Goal: Use online tool/utility: Utilize a website feature to perform a specific function

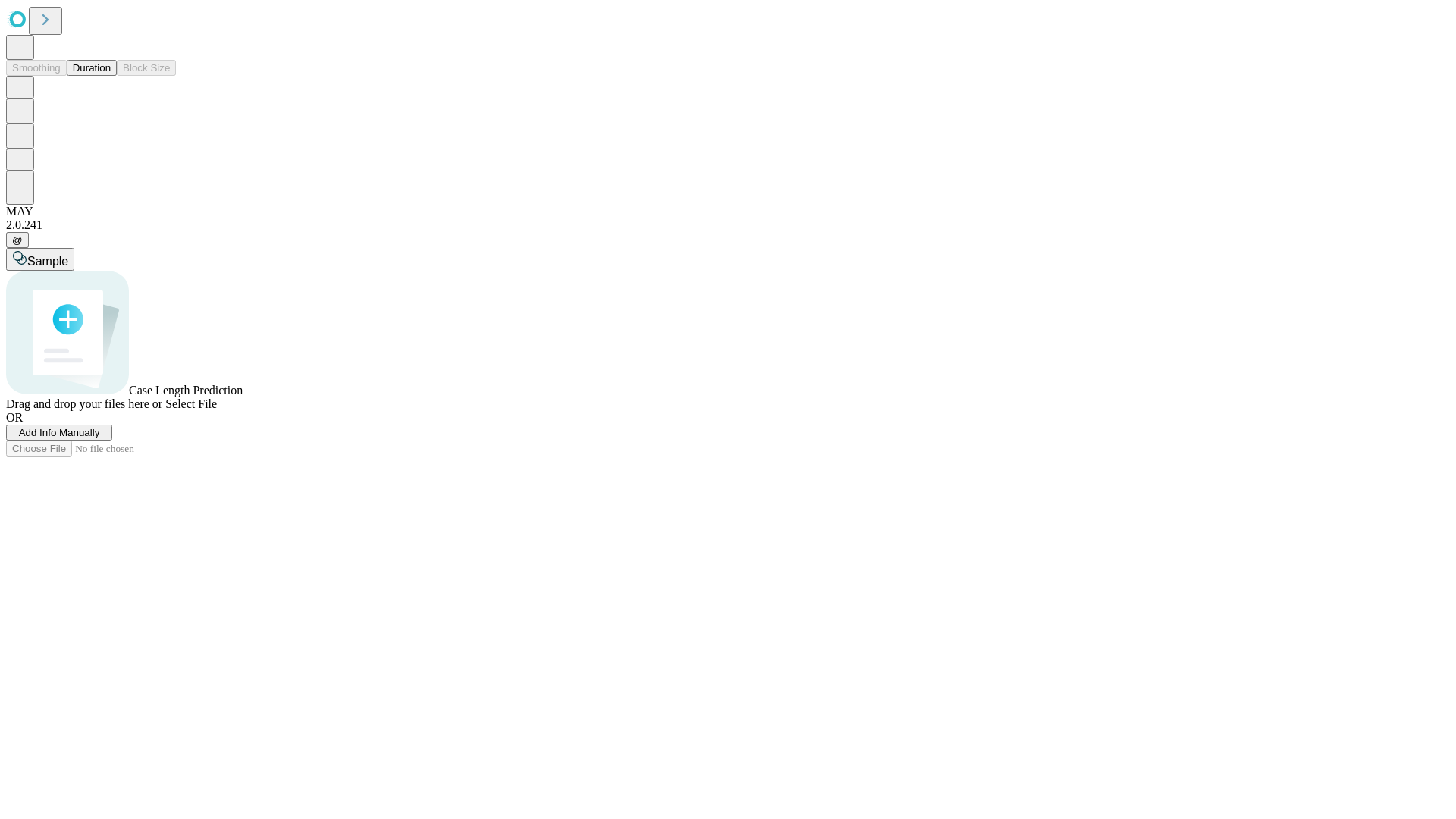
click at [111, 75] on button "Duration" at bounding box center [92, 67] width 50 height 16
click at [100, 438] on span "Add Info Manually" at bounding box center [59, 432] width 81 height 11
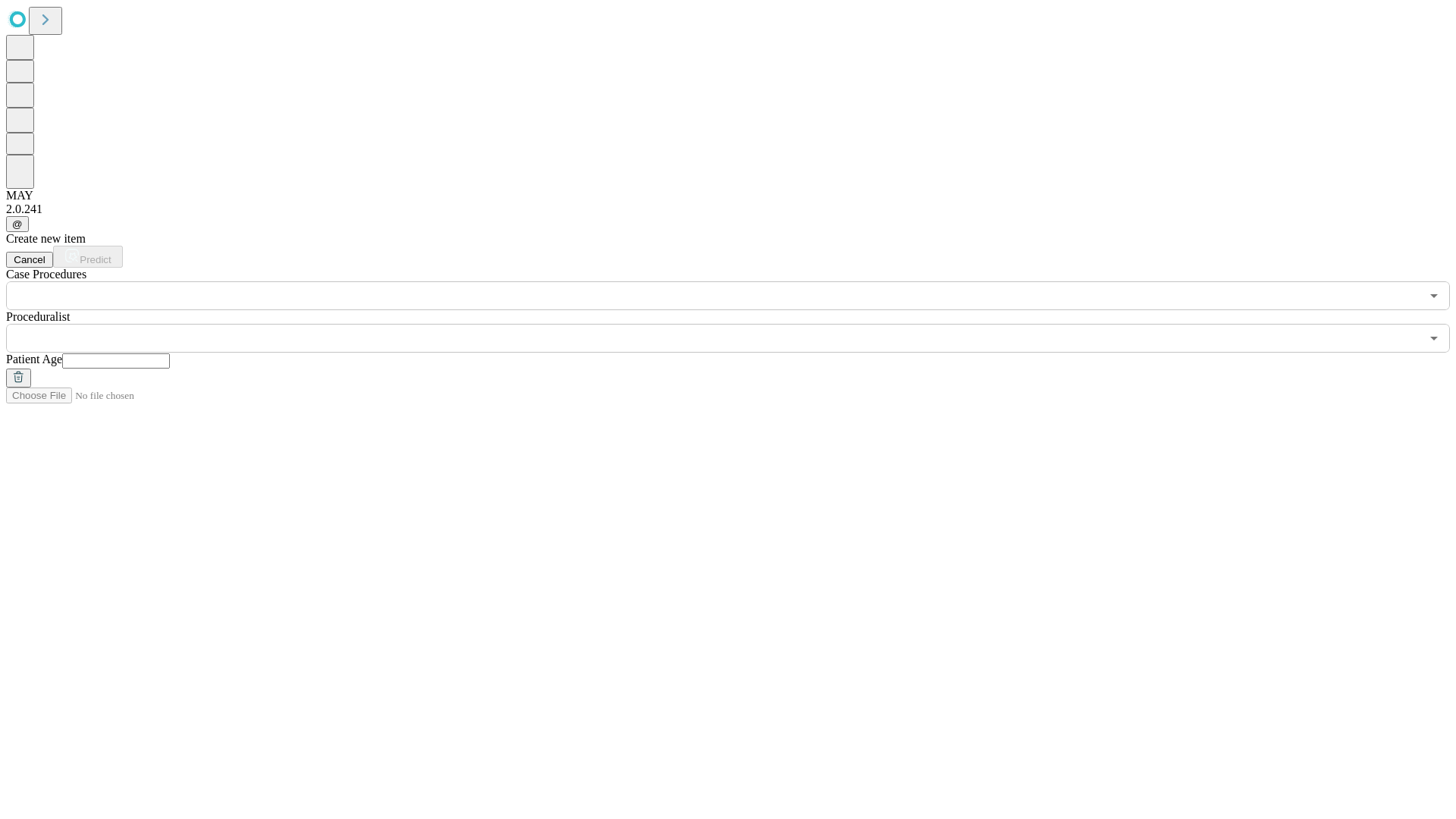
click at [169, 353] on input "text" at bounding box center [116, 360] width 108 height 15
type input "**"
click at [738, 324] on input "text" at bounding box center [713, 338] width 1414 height 29
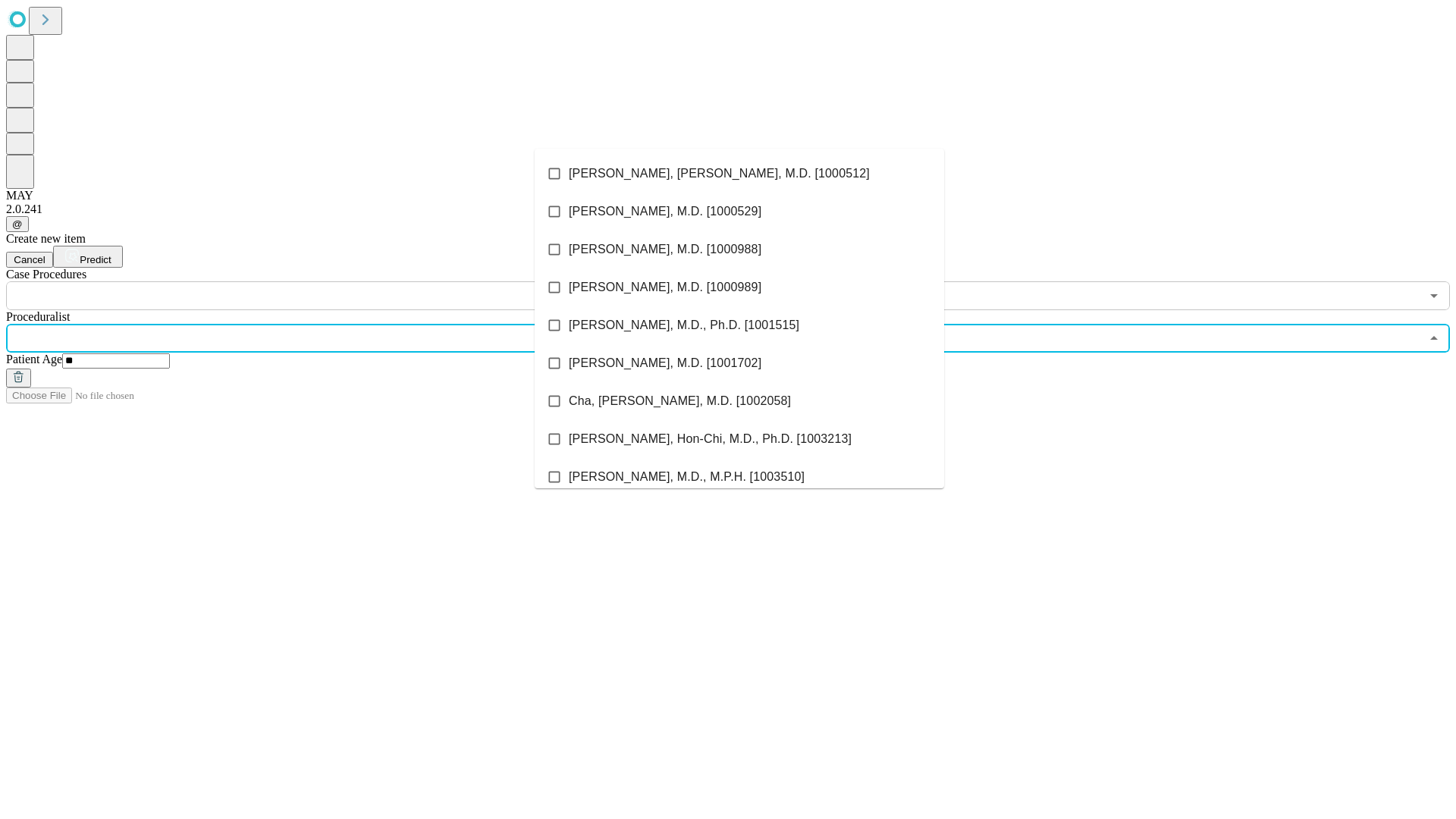
click at [739, 173] on li "[PERSON_NAME], [PERSON_NAME], M.D. [1000512]" at bounding box center [739, 173] width 410 height 38
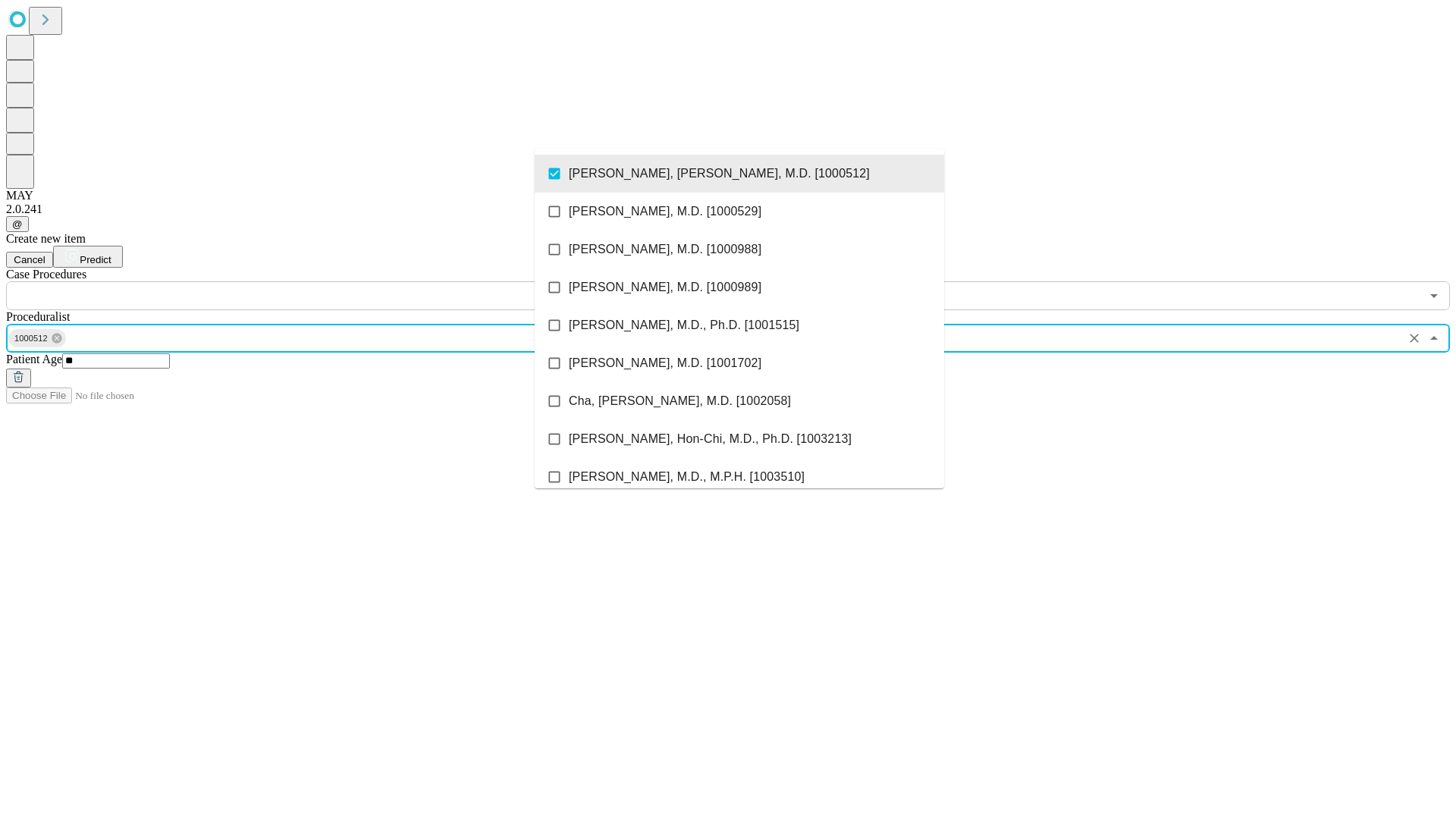
click at [318, 281] on input "text" at bounding box center [713, 295] width 1414 height 29
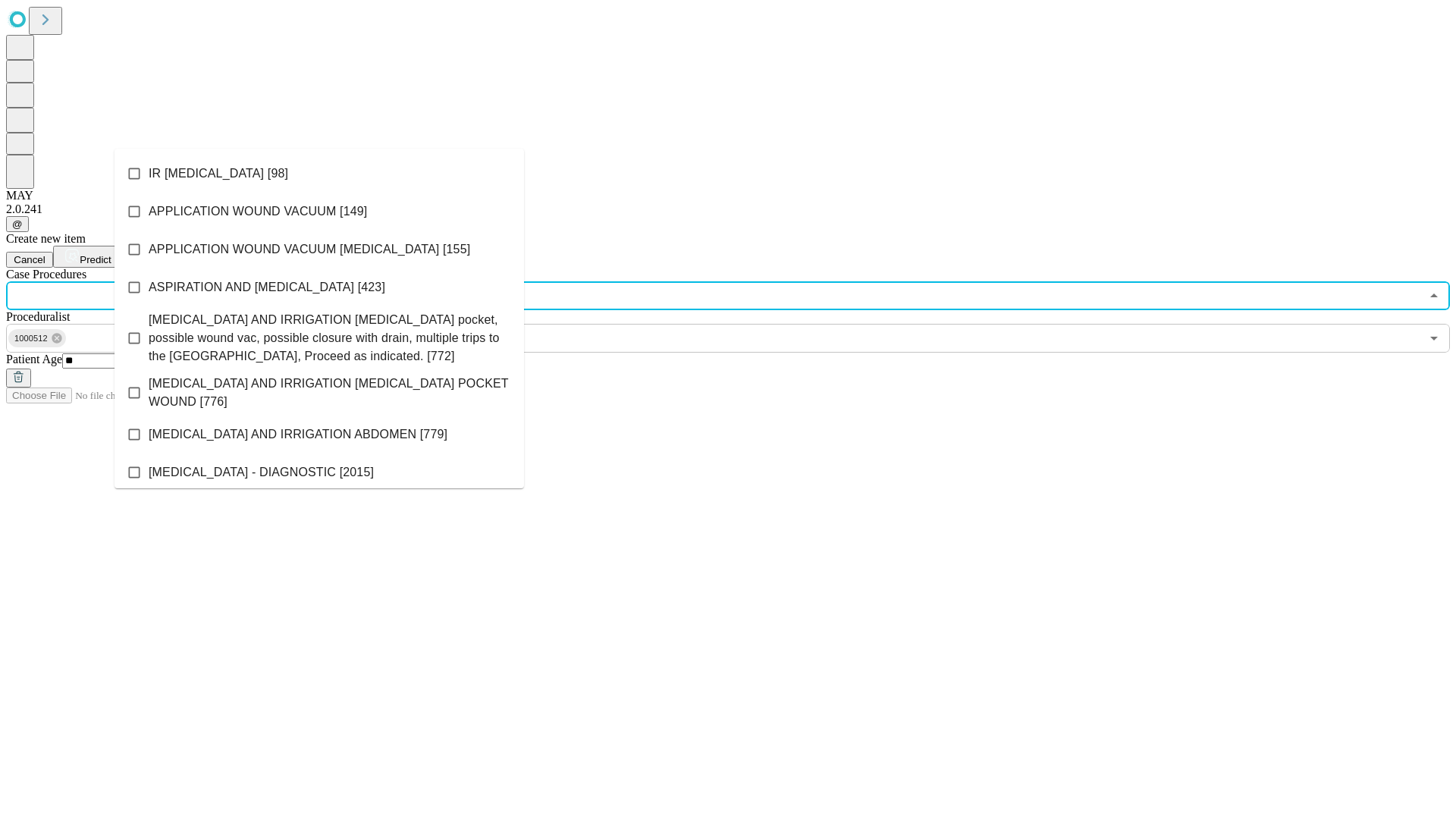
click at [319, 173] on li "IR [MEDICAL_DATA] [98]" at bounding box center [319, 173] width 410 height 38
click at [111, 254] on span "Predict" at bounding box center [95, 260] width 31 height 11
